Goal: Task Accomplishment & Management: Use online tool/utility

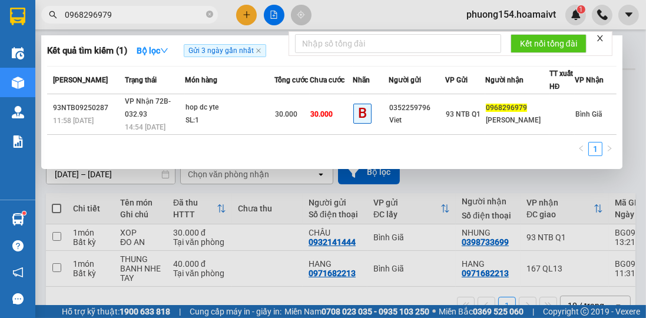
click at [118, 16] on input "0968296979" at bounding box center [134, 14] width 139 height 13
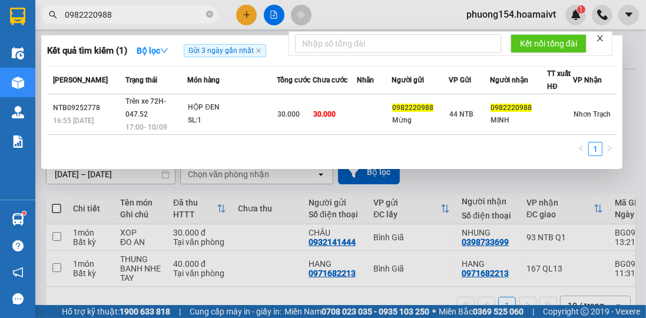
click at [121, 13] on input "0982220988" at bounding box center [134, 14] width 139 height 13
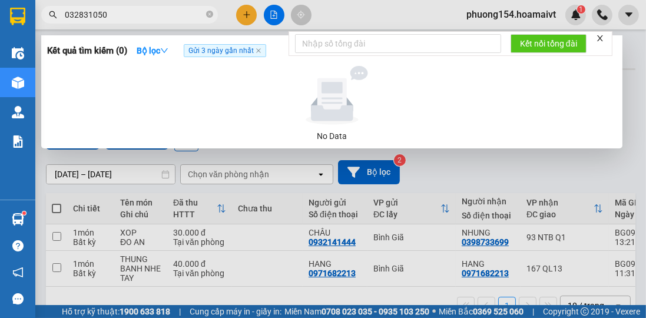
type input "0328310503"
click at [212, 14] on icon "close-circle" at bounding box center [209, 14] width 7 height 7
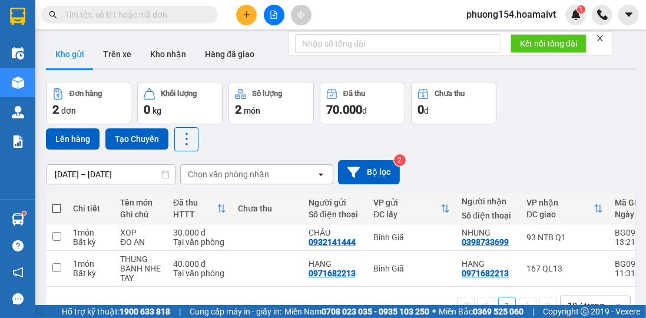
click at [121, 15] on input "text" at bounding box center [134, 14] width 139 height 13
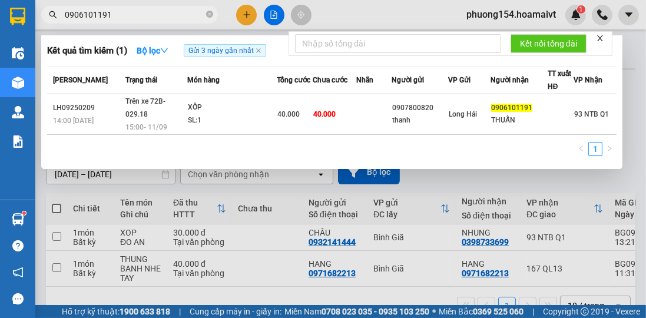
type input "0906101191"
